Goal: Information Seeking & Learning: Learn about a topic

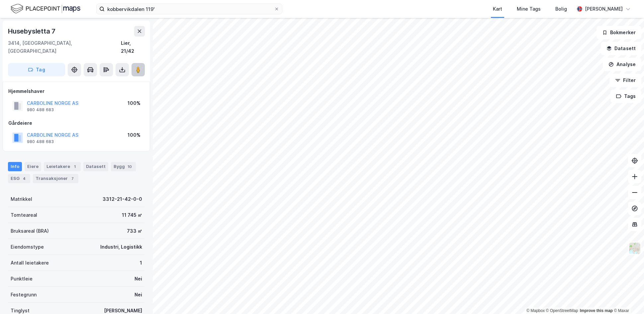
click at [135, 66] on icon at bounding box center [138, 69] width 7 height 7
click at [0, 0] on button "CARBOLINE NORGE AS" at bounding box center [0, 0] width 0 height 0
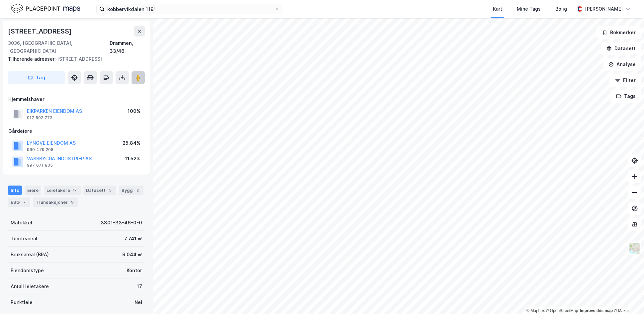
click at [138, 74] on image at bounding box center [138, 77] width 4 height 7
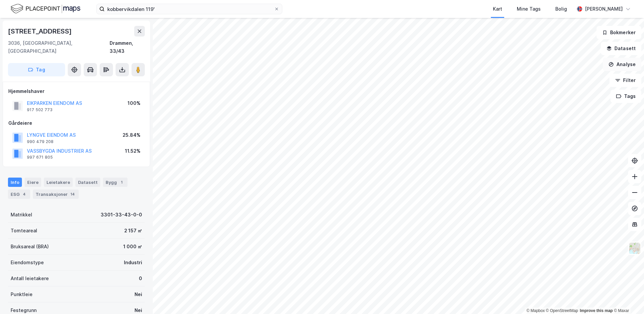
click at [615, 62] on button "Analyse" at bounding box center [622, 64] width 39 height 13
click at [569, 77] on div "Tegn område" at bounding box center [565, 79] width 58 height 6
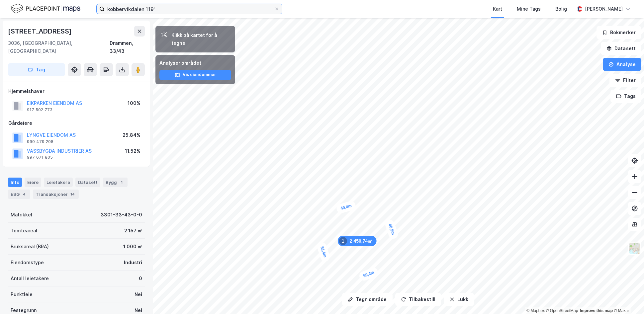
click at [189, 7] on input "kobbervikdalen 119'" at bounding box center [189, 9] width 169 height 10
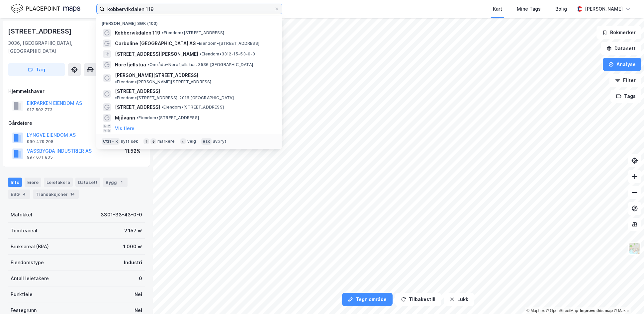
type input "kobbervikdalen 119"
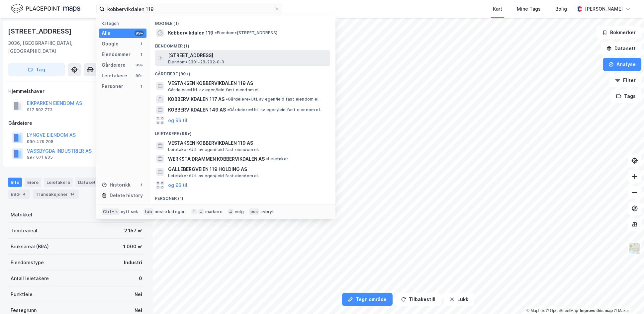
click at [222, 63] on span "Eiendom • 3301-28-202-0-0" at bounding box center [196, 61] width 56 height 5
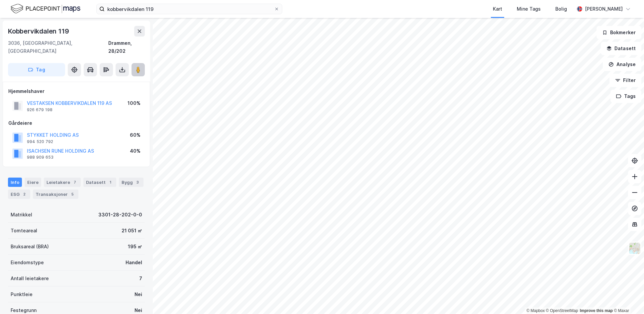
click at [136, 66] on button at bounding box center [138, 69] width 13 height 13
click at [67, 178] on div "Leietakere 7" at bounding box center [62, 182] width 37 height 9
